Goal: Check status

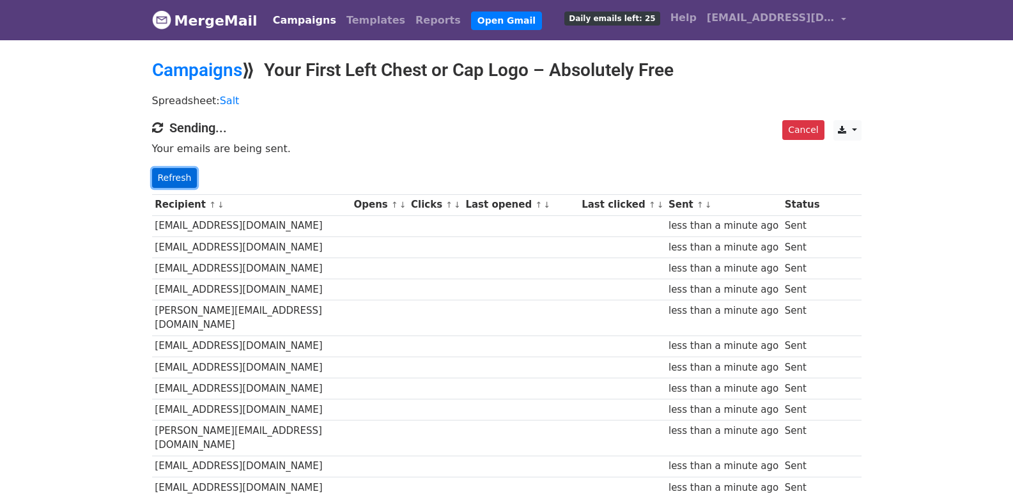
click at [169, 175] on link "Refresh" at bounding box center [174, 178] width 45 height 20
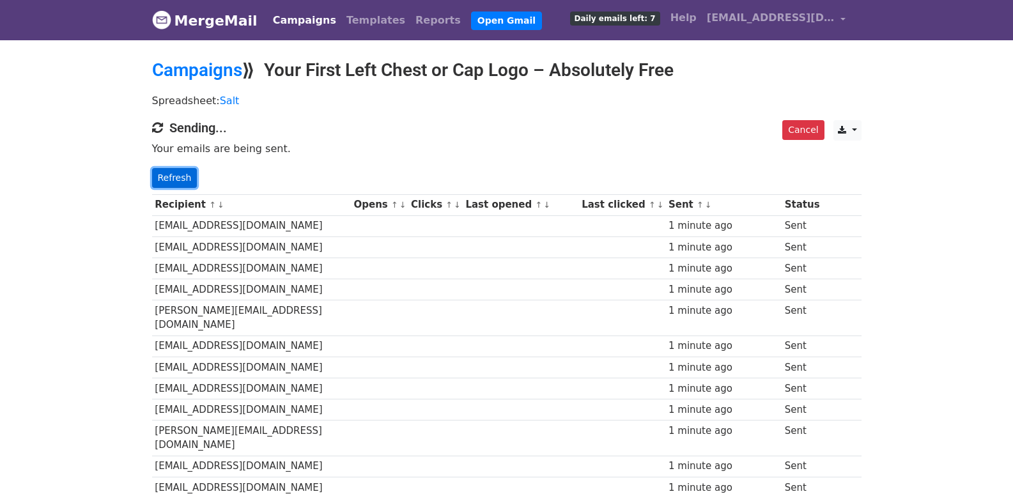
click at [165, 170] on link "Refresh" at bounding box center [174, 178] width 45 height 20
click at [178, 177] on link "Refresh" at bounding box center [174, 178] width 45 height 20
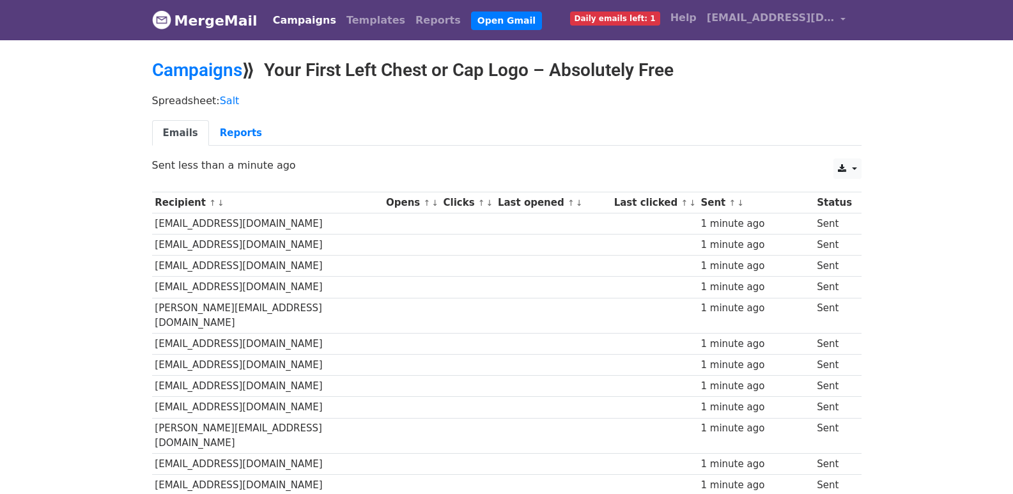
scroll to position [890, 0]
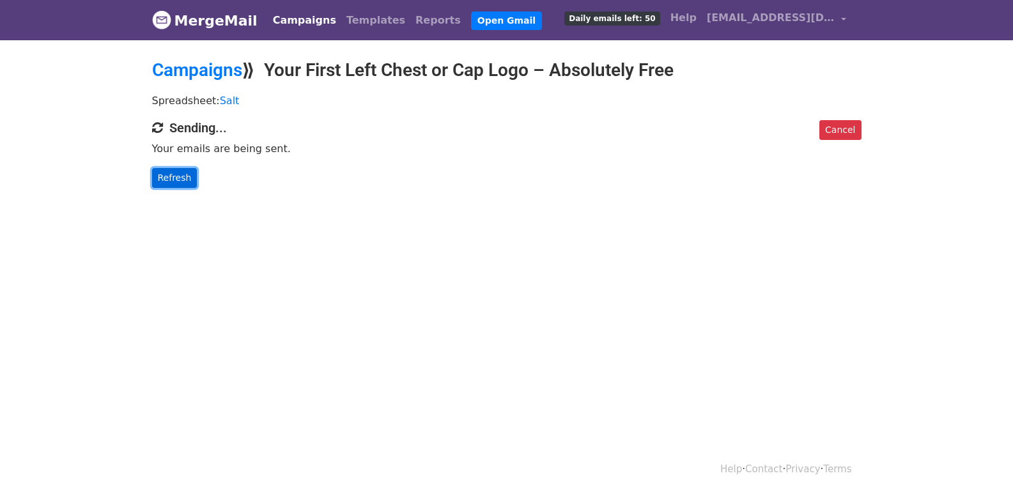
click at [180, 182] on link "Refresh" at bounding box center [174, 178] width 45 height 20
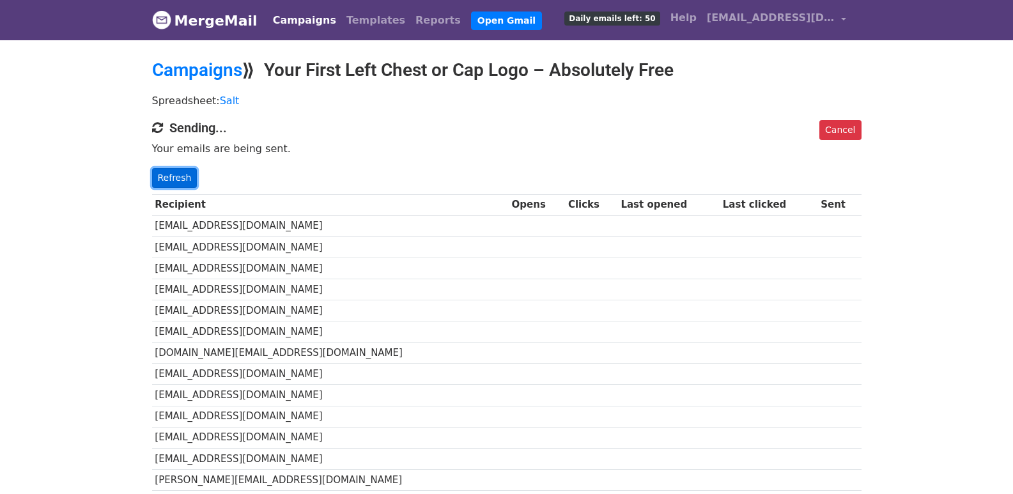
click at [175, 171] on link "Refresh" at bounding box center [174, 178] width 45 height 20
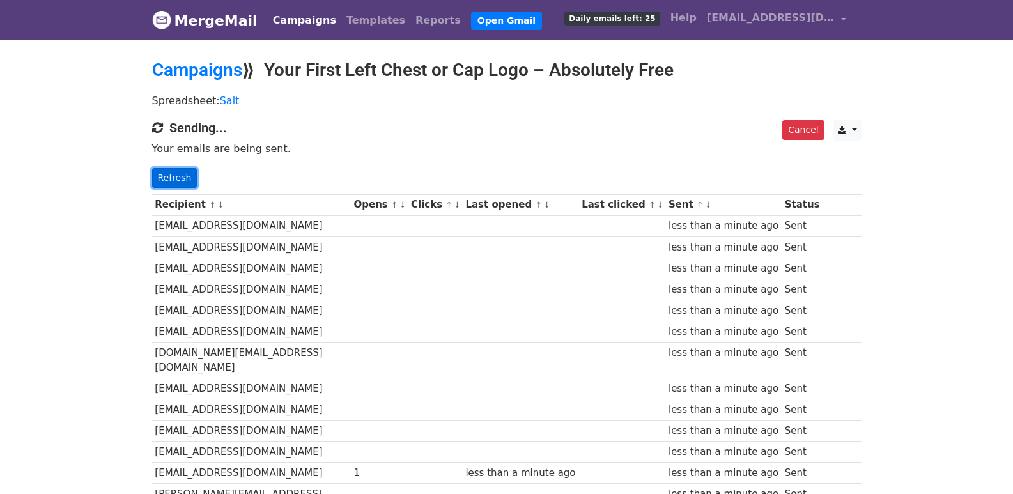
click at [177, 182] on link "Refresh" at bounding box center [174, 178] width 45 height 20
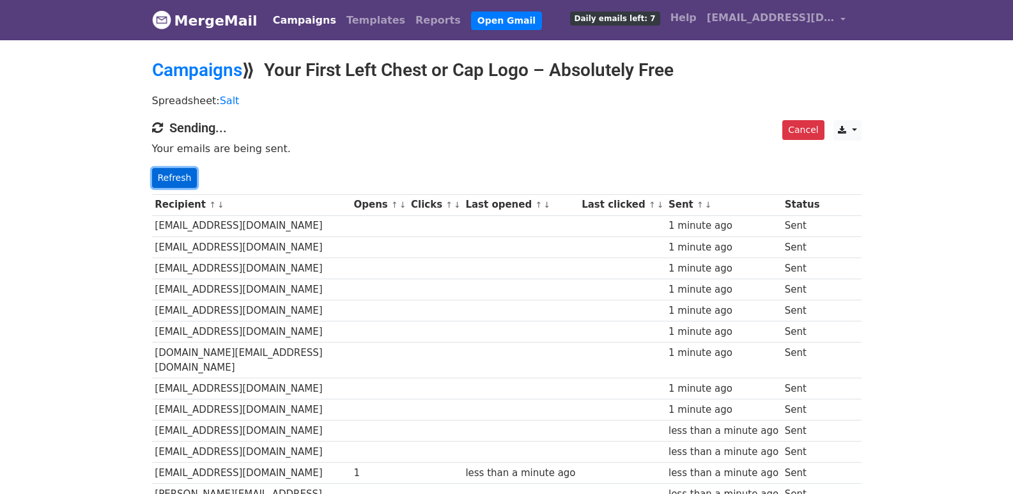
click at [164, 182] on link "Refresh" at bounding box center [174, 178] width 45 height 20
